Goal: Task Accomplishment & Management: Complete application form

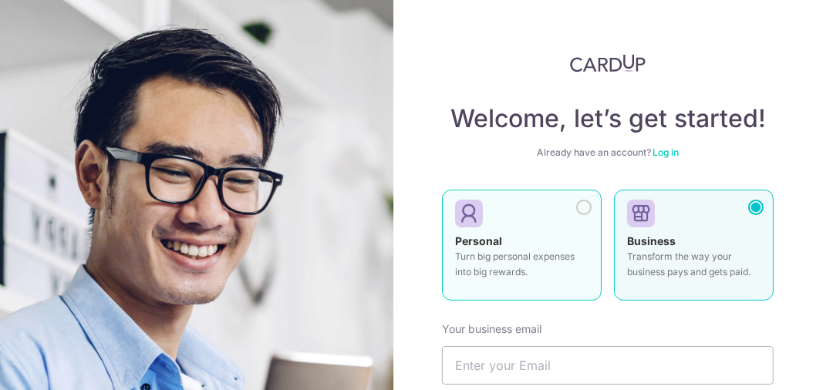
click at [576, 207] on div at bounding box center [583, 207] width 15 height 15
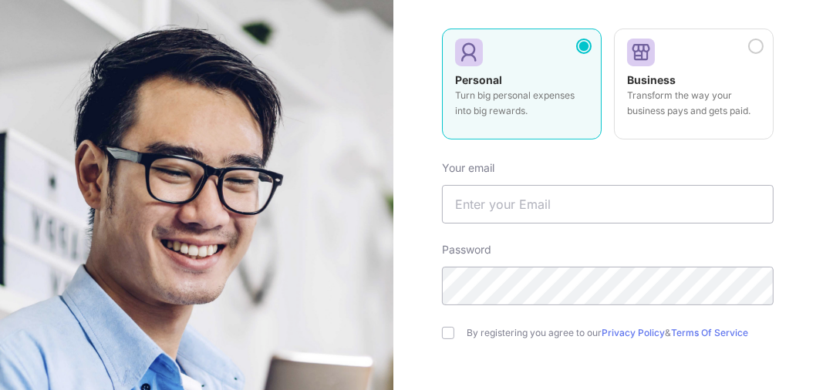
scroll to position [164, 0]
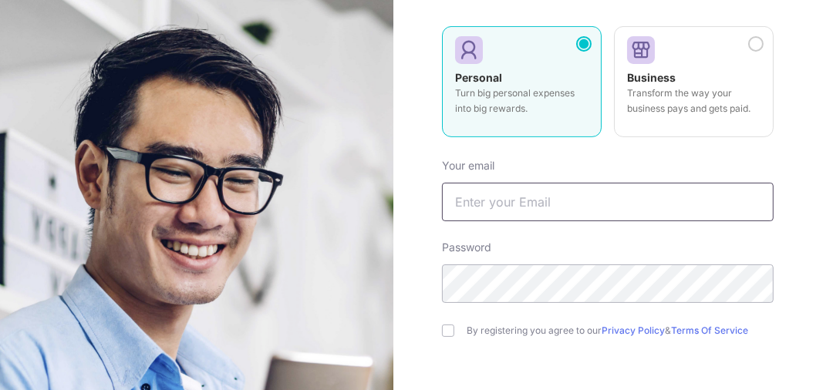
click at [569, 187] on input "text" at bounding box center [608, 202] width 332 height 39
type input "[EMAIL_ADDRESS][DOMAIN_NAME]"
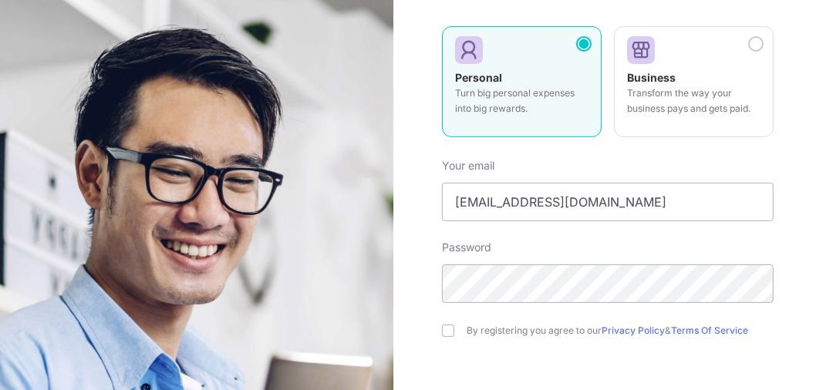
scroll to position [282, 0]
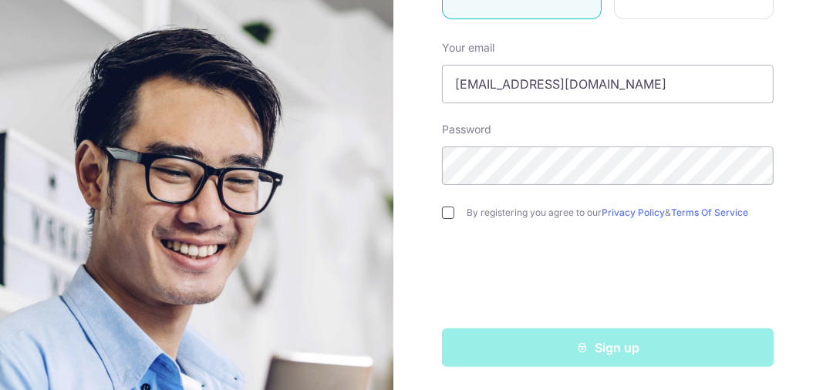
click at [447, 213] on input "checkbox" at bounding box center [448, 213] width 12 height 12
checkbox input "true"
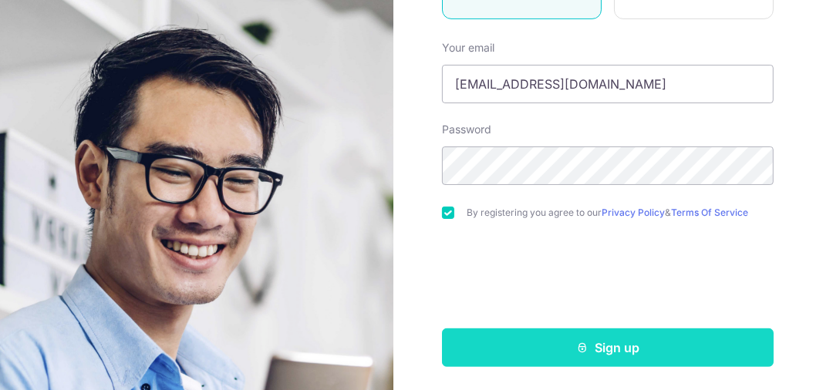
click at [600, 346] on button "Sign up" at bounding box center [608, 348] width 332 height 39
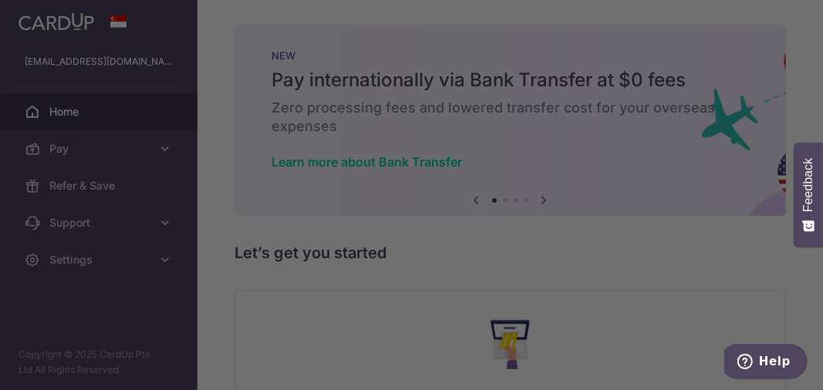
click at [666, 34] on div at bounding box center [416, 197] width 832 height 394
click at [707, 253] on div at bounding box center [416, 197] width 832 height 394
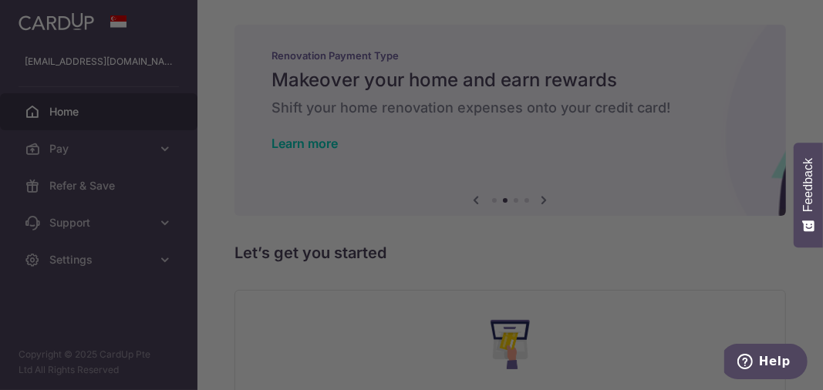
click at [709, 292] on div at bounding box center [416, 197] width 832 height 394
click at [684, 32] on div at bounding box center [416, 197] width 832 height 394
click at [821, 18] on div at bounding box center [416, 197] width 832 height 394
click at [194, 73] on div at bounding box center [416, 197] width 832 height 394
click at [676, 376] on div at bounding box center [416, 197] width 832 height 394
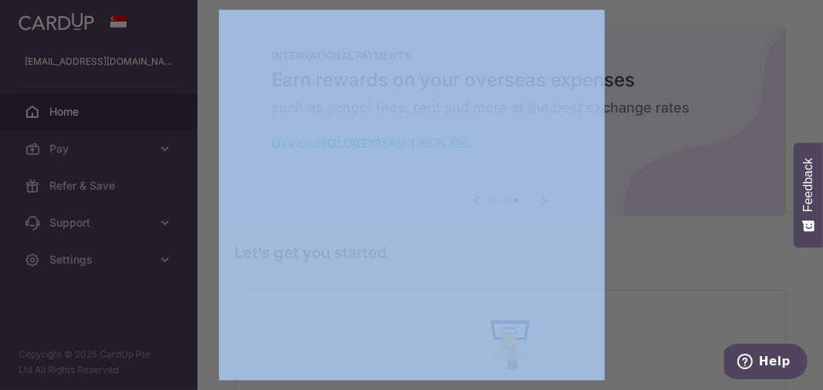
click at [676, 376] on div at bounding box center [416, 197] width 832 height 394
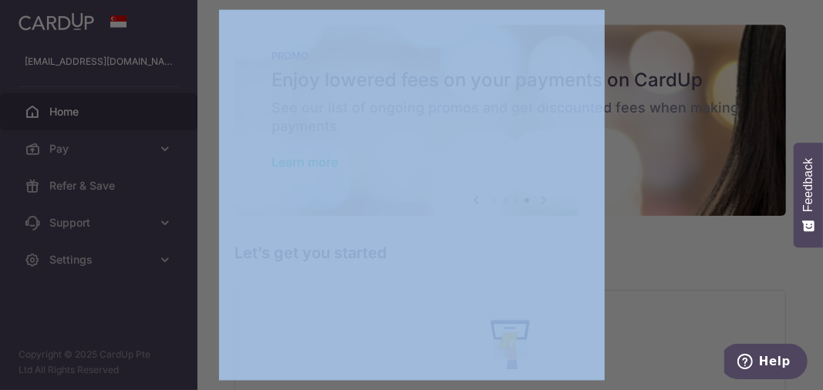
click at [203, 37] on div at bounding box center [416, 197] width 832 height 394
click at [690, 35] on div at bounding box center [416, 197] width 832 height 394
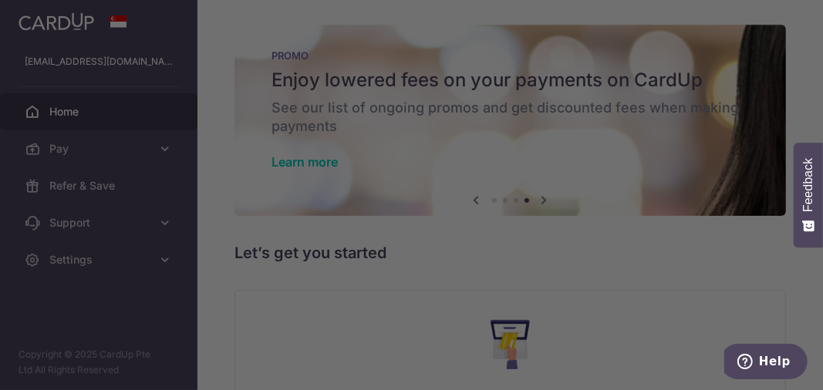
click at [100, 9] on div at bounding box center [416, 197] width 832 height 394
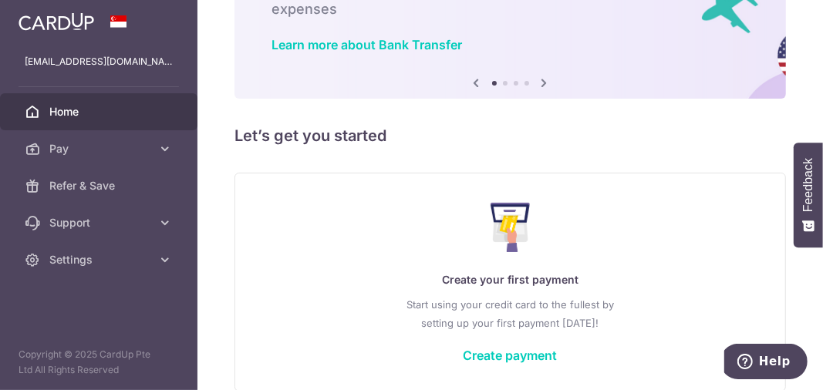
scroll to position [191, 0]
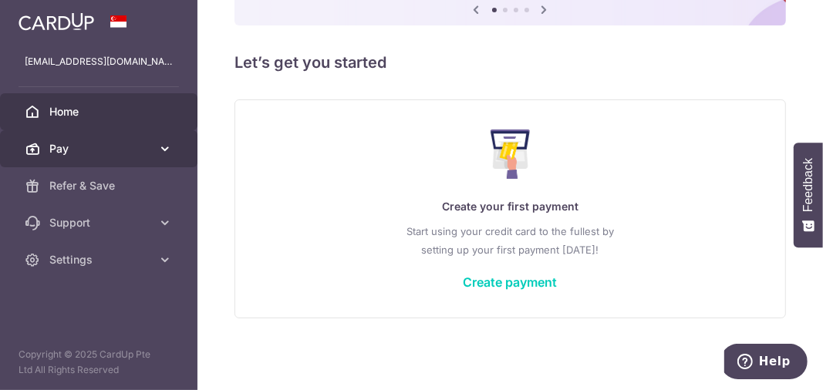
click at [169, 153] on icon at bounding box center [164, 148] width 15 height 15
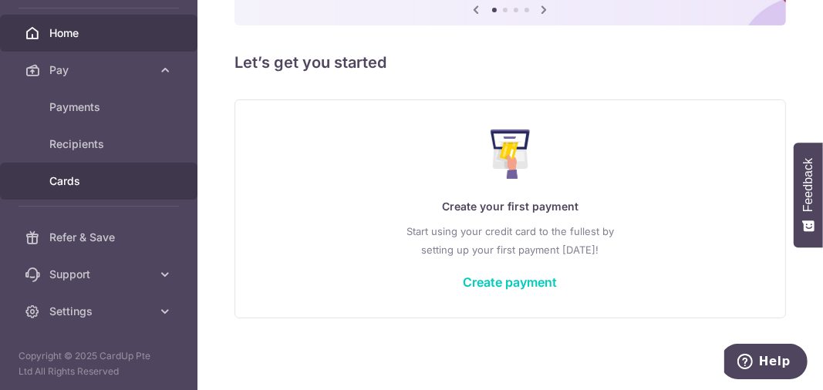
scroll to position [0, 0]
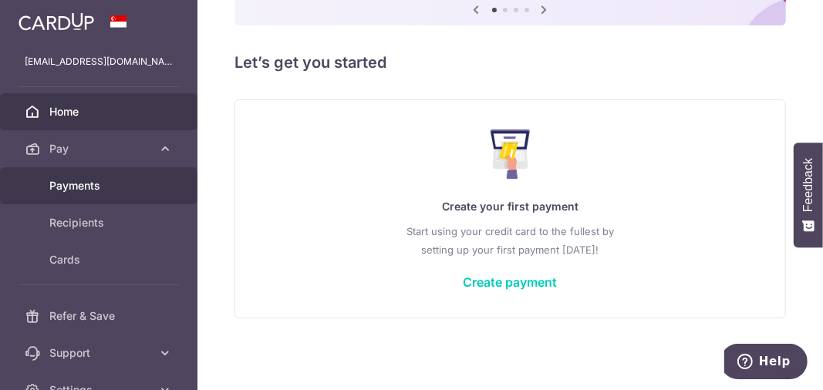
click at [95, 178] on span "Payments" at bounding box center [100, 185] width 102 height 15
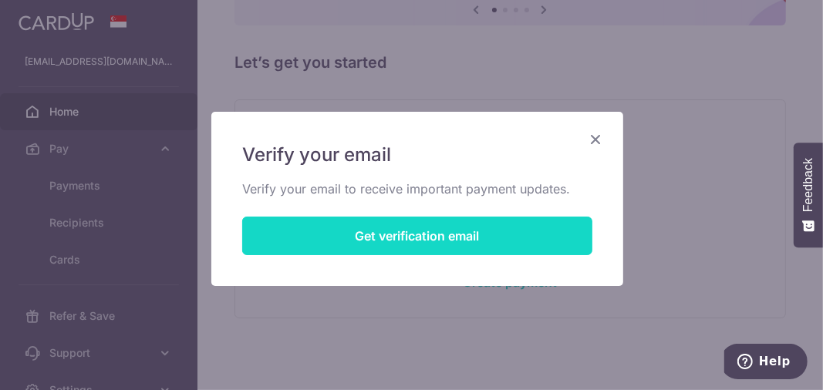
click at [438, 251] on button "Get verification email" at bounding box center [417, 236] width 350 height 39
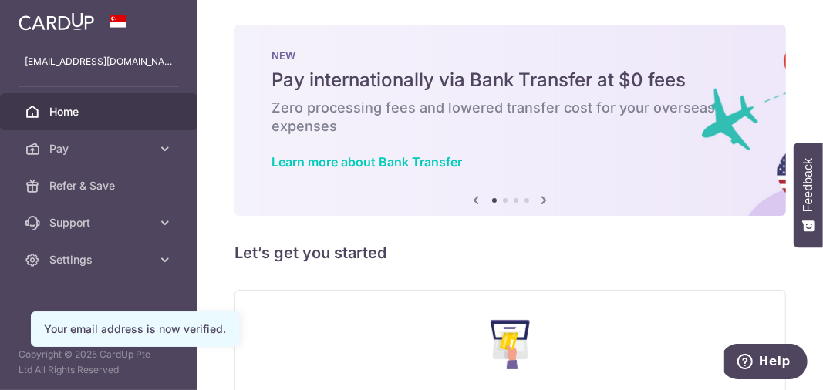
click at [541, 201] on icon at bounding box center [544, 200] width 19 height 19
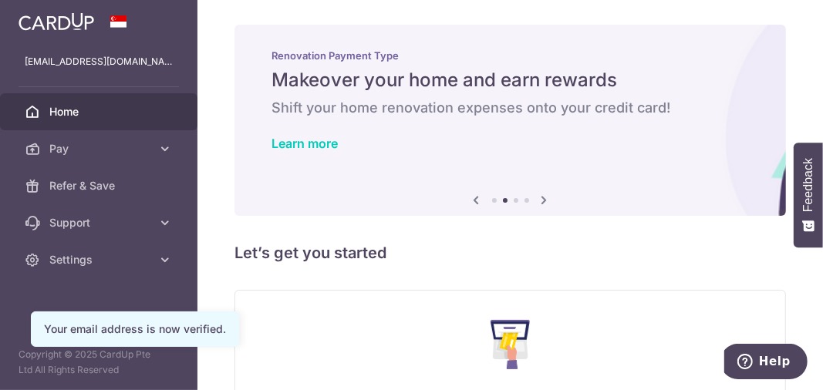
click at [541, 201] on icon at bounding box center [544, 200] width 19 height 19
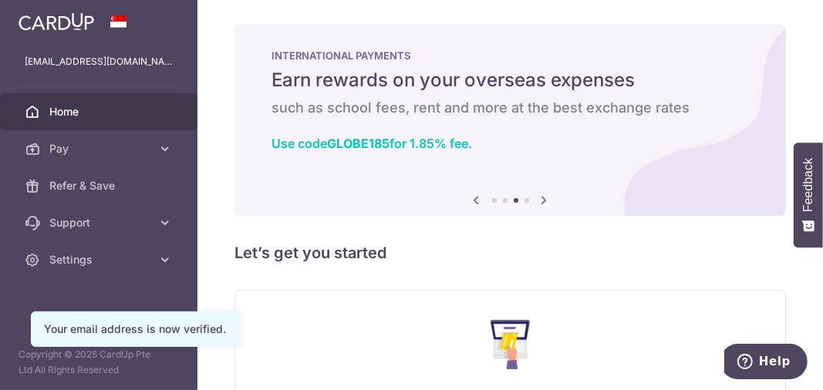
click at [541, 201] on icon at bounding box center [544, 200] width 19 height 19
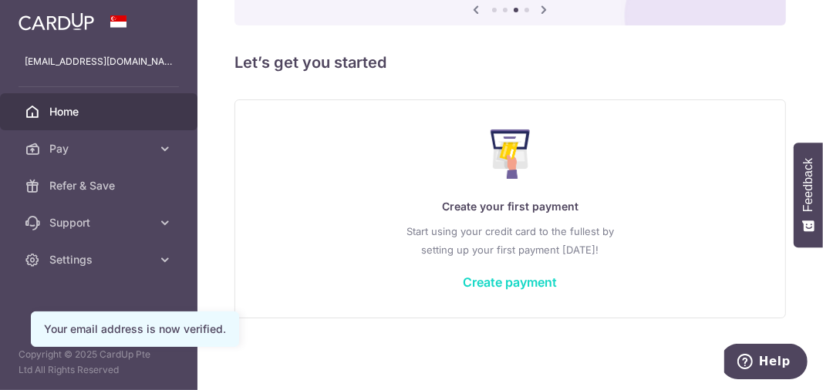
click at [518, 288] on link "Create payment" at bounding box center [511, 282] width 94 height 15
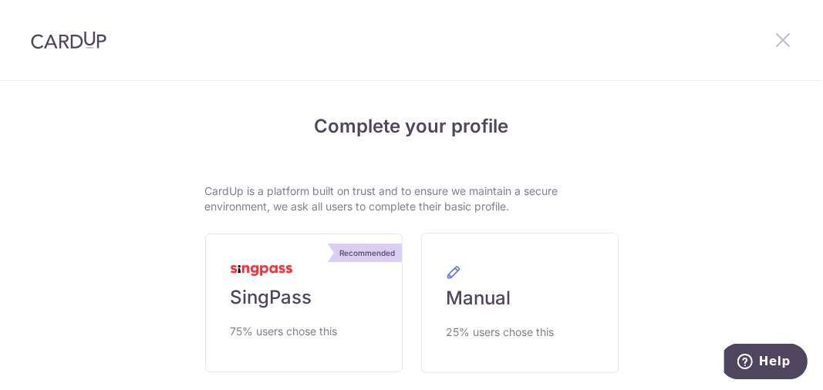
click at [781, 34] on icon at bounding box center [783, 39] width 19 height 19
